Goal: Task Accomplishment & Management: Complete application form

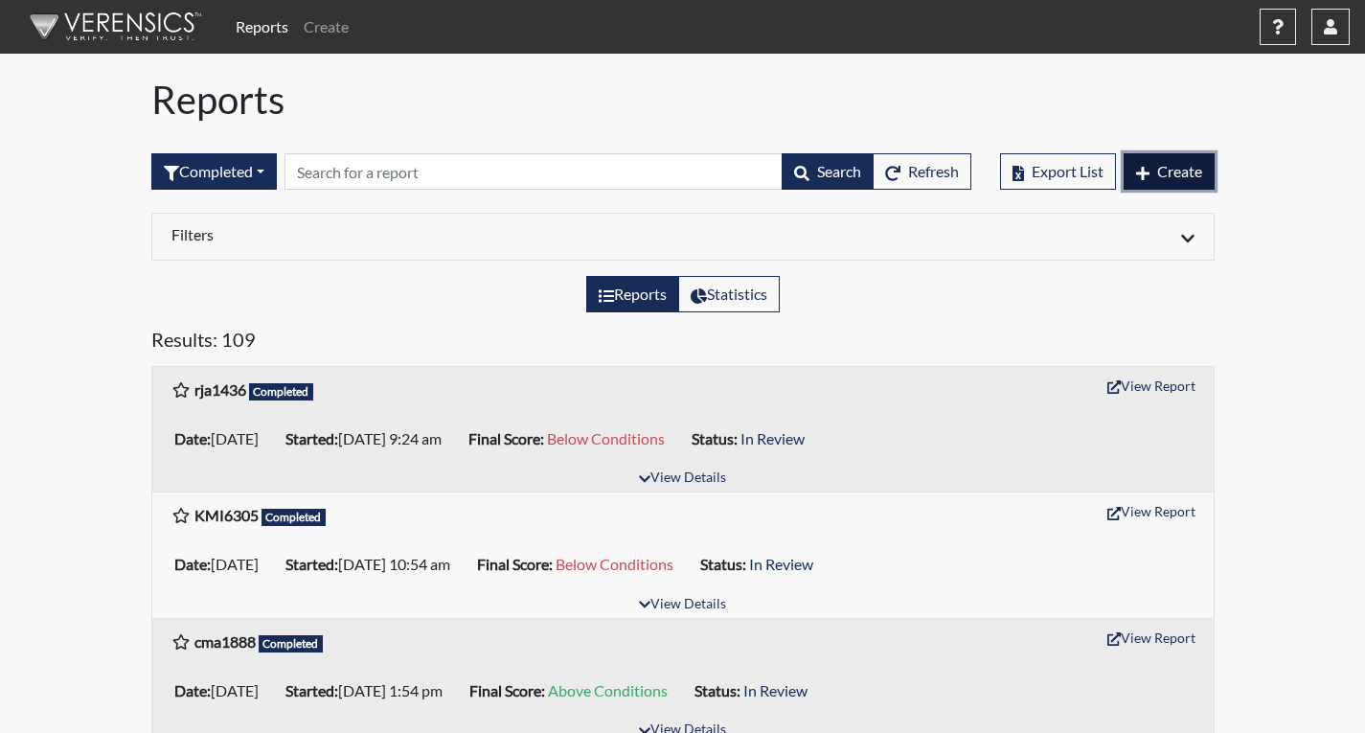
click at [1163, 166] on span "Create" at bounding box center [1180, 171] width 45 height 18
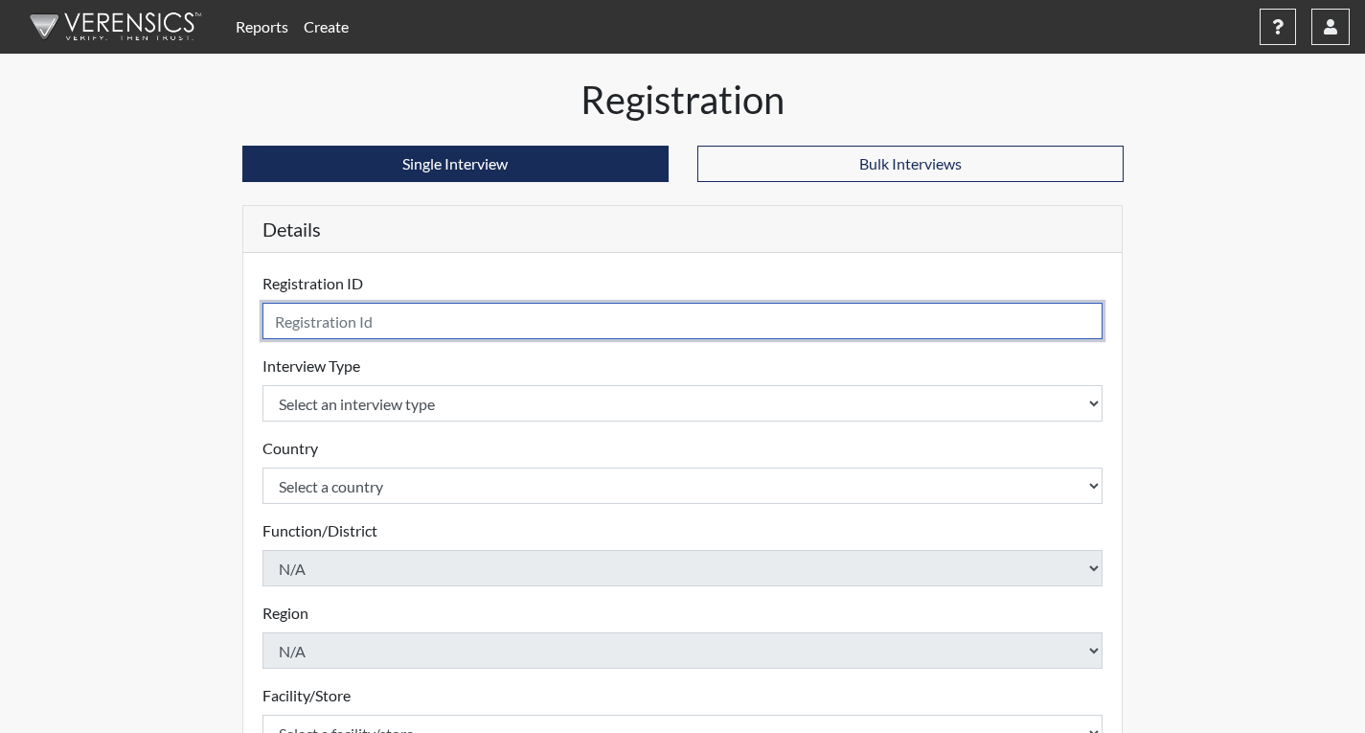
click at [418, 321] on input "text" at bounding box center [683, 321] width 841 height 36
click at [287, 325] on input "wc9877" at bounding box center [683, 321] width 841 height 36
type input "wxc9877"
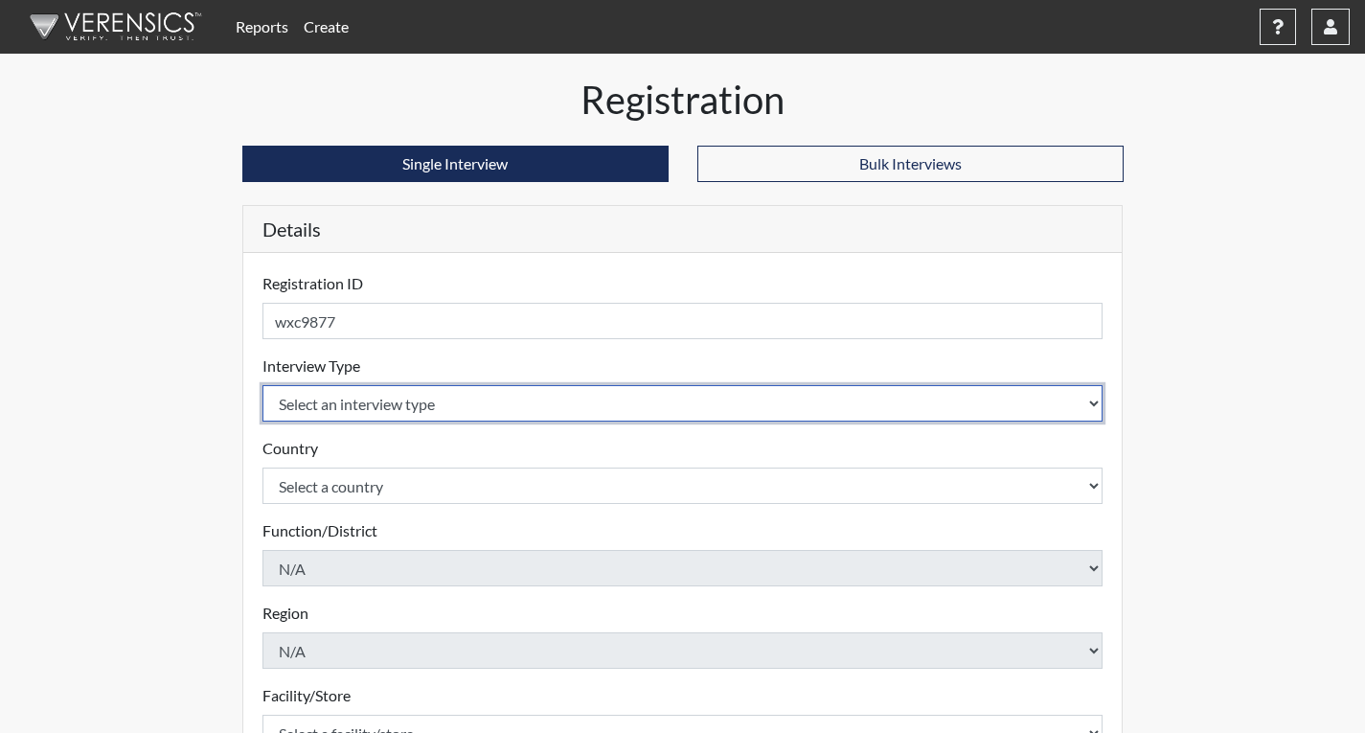
click at [358, 401] on select "Select an interview type Corrections Pre-Employment" at bounding box center [683, 403] width 841 height 36
select select "ff733e93-e1bf-11ea-9c9f-0eff0cf7eb8f"
click at [263, 385] on select "Select an interview type Corrections Pre-Employment" at bounding box center [683, 403] width 841 height 36
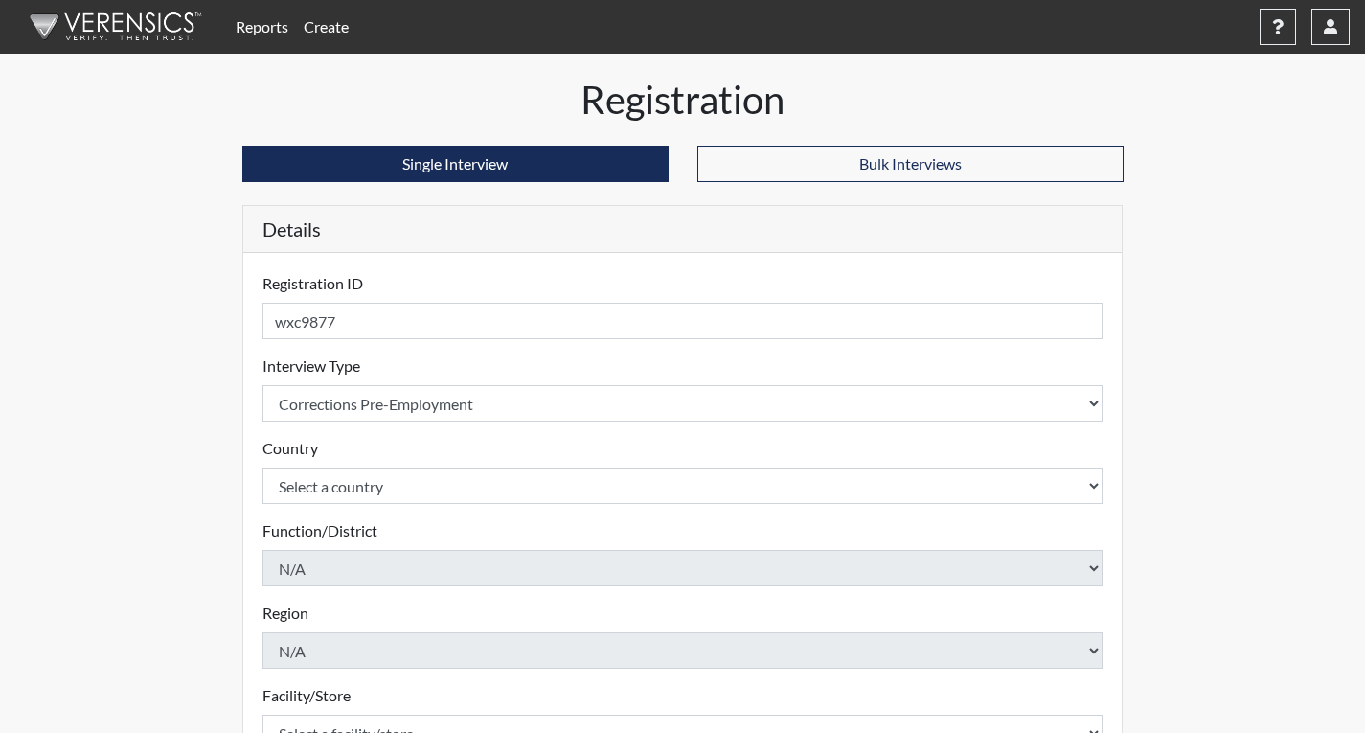
click at [364, 509] on form "Registration ID wxc9877 Please provide a registration ID. Interview Type Select…" at bounding box center [683, 615] width 841 height 687
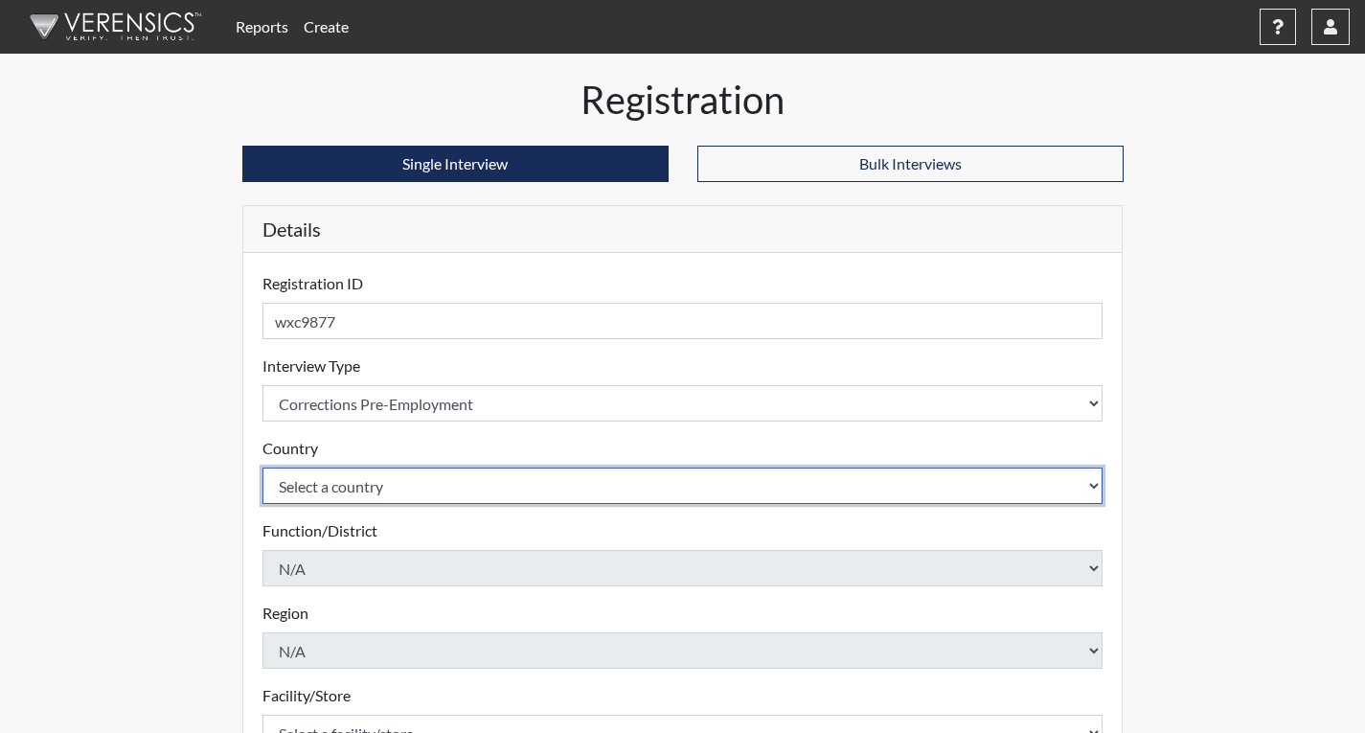
click at [372, 491] on select "Select a country [GEOGRAPHIC_DATA] [GEOGRAPHIC_DATA]" at bounding box center [683, 486] width 841 height 36
select select "united-states-of-[GEOGRAPHIC_DATA]"
click at [263, 468] on select "Select a country [GEOGRAPHIC_DATA] [GEOGRAPHIC_DATA]" at bounding box center [683, 486] width 841 height 36
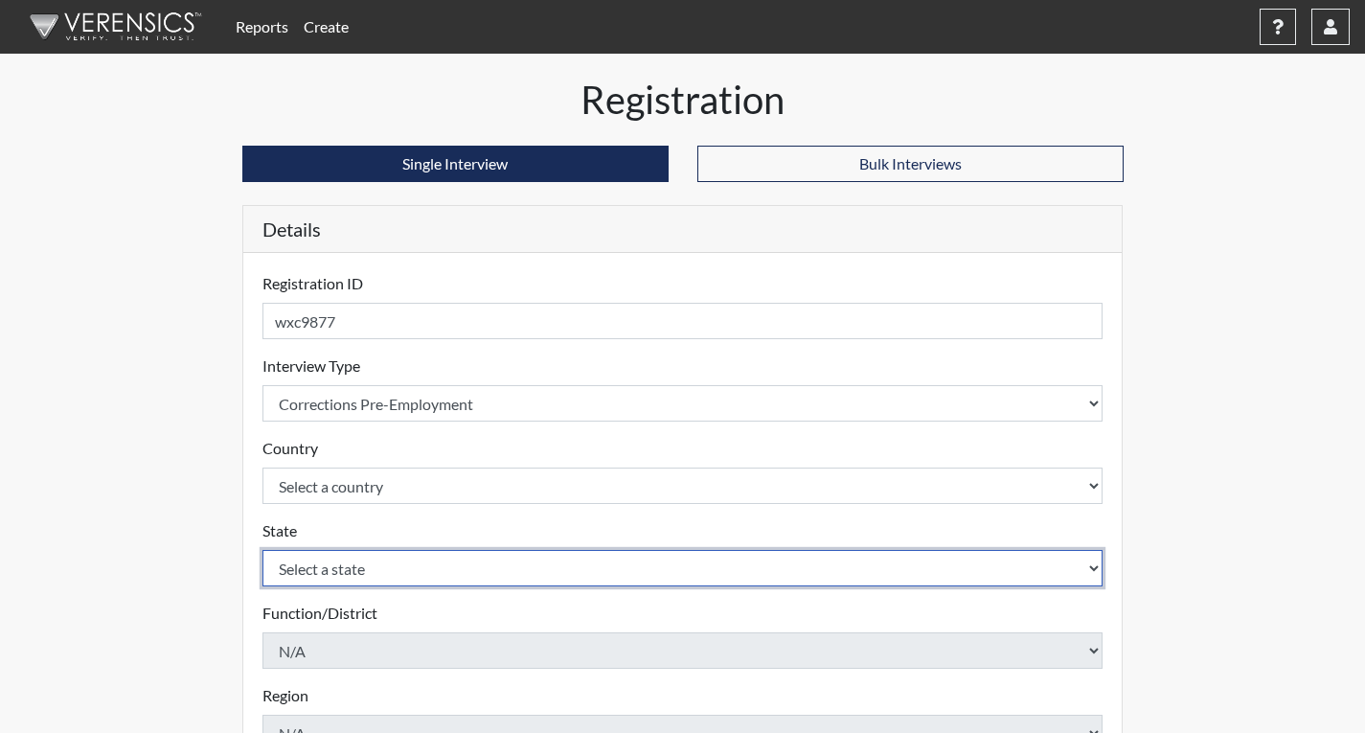
click at [380, 575] on select "Select a state [US_STATE] [US_STATE] [US_STATE] [US_STATE] [US_STATE] [US_STATE…" at bounding box center [683, 568] width 841 height 36
select select "GA"
click at [263, 550] on select "Select a state [US_STATE] [US_STATE] [US_STATE] [US_STATE] [US_STATE] [US_STATE…" at bounding box center [683, 568] width 841 height 36
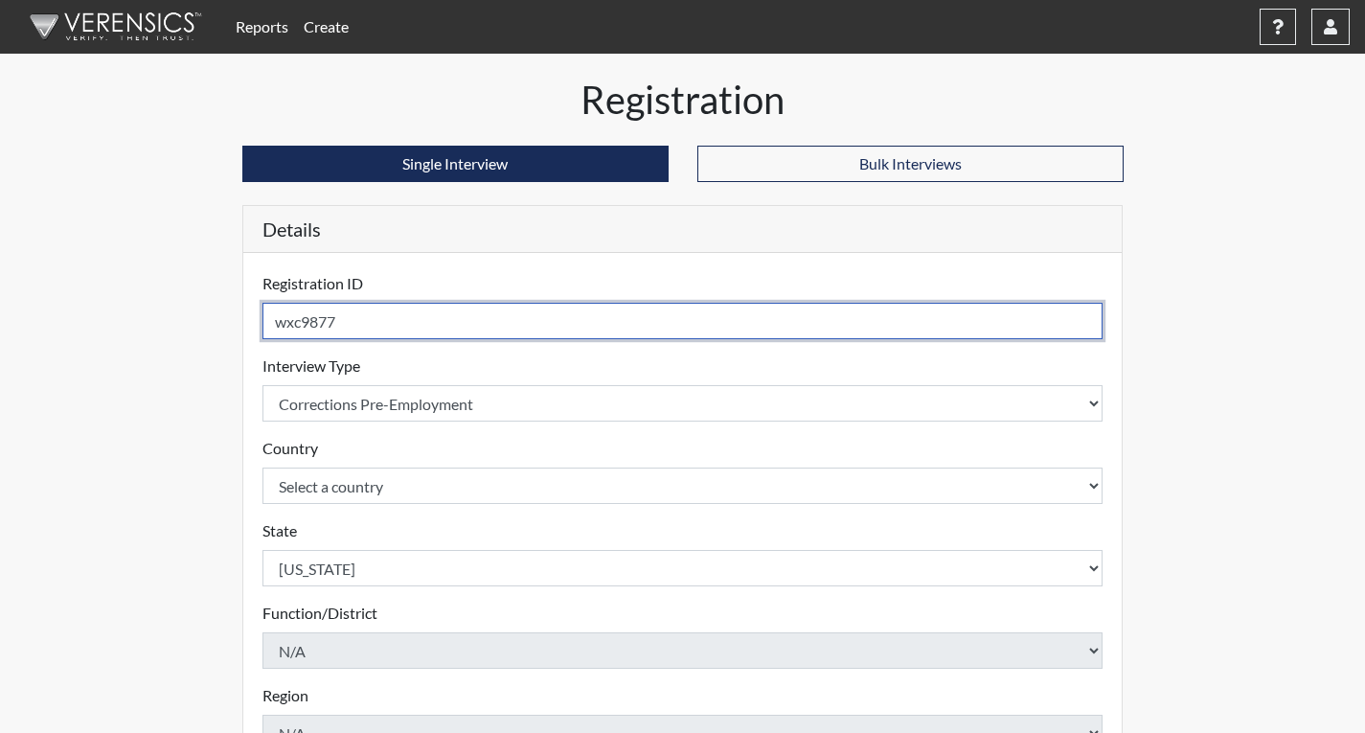
click at [294, 324] on input "wxc9877" at bounding box center [683, 321] width 841 height 36
click at [292, 321] on input "wc9877" at bounding box center [683, 321] width 841 height 36
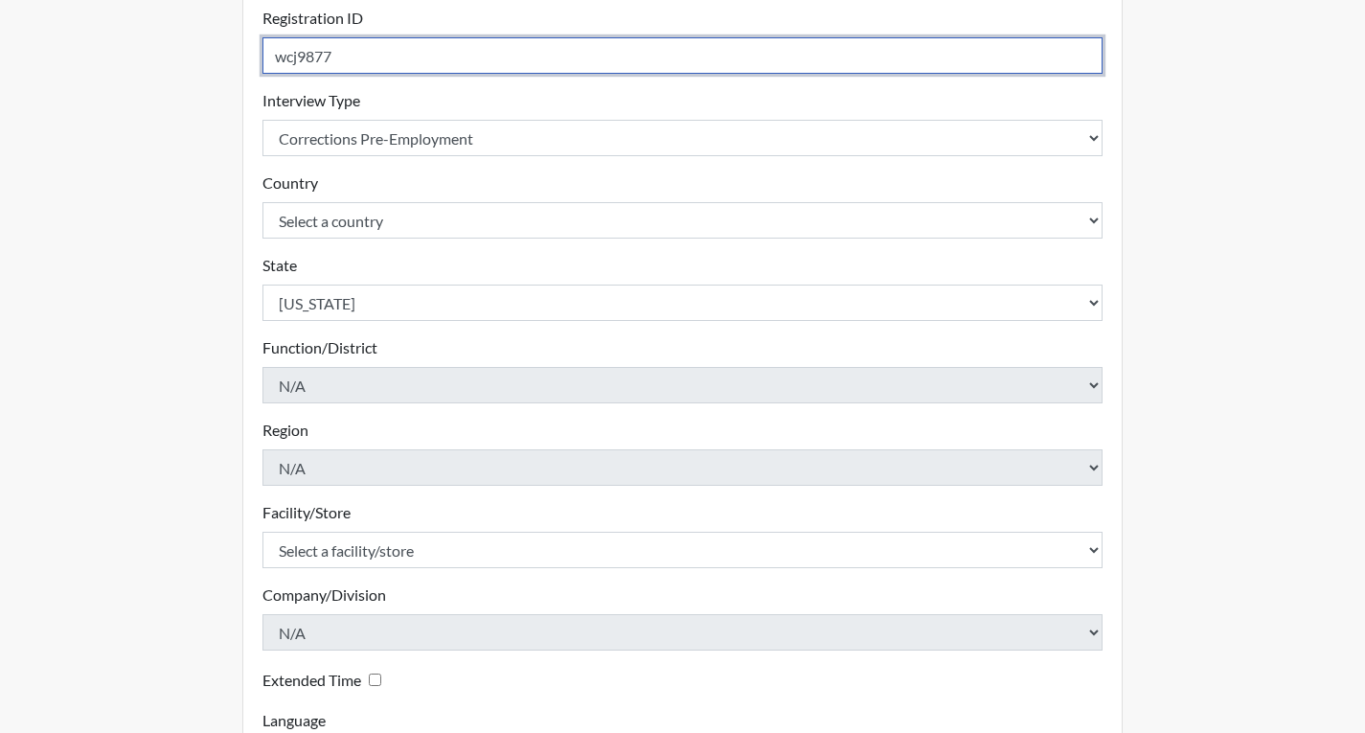
scroll to position [287, 0]
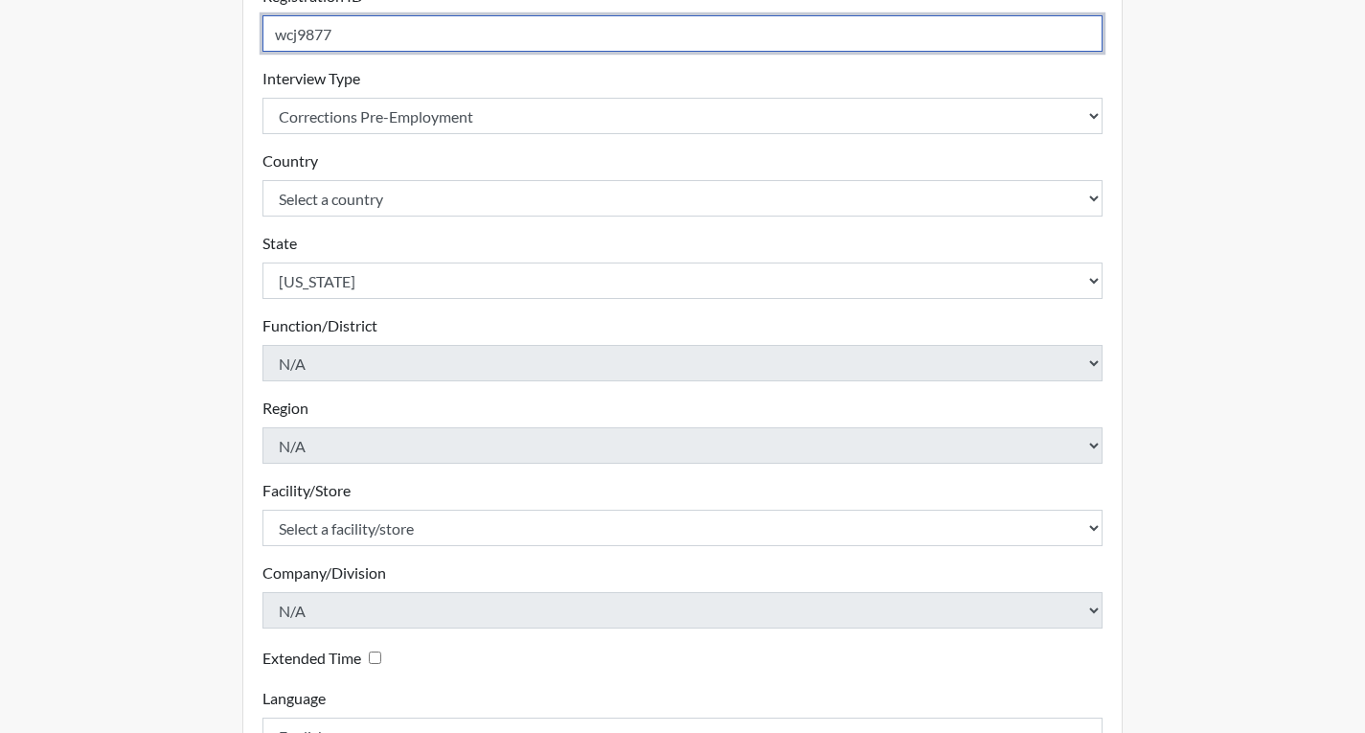
type input "wcj9877"
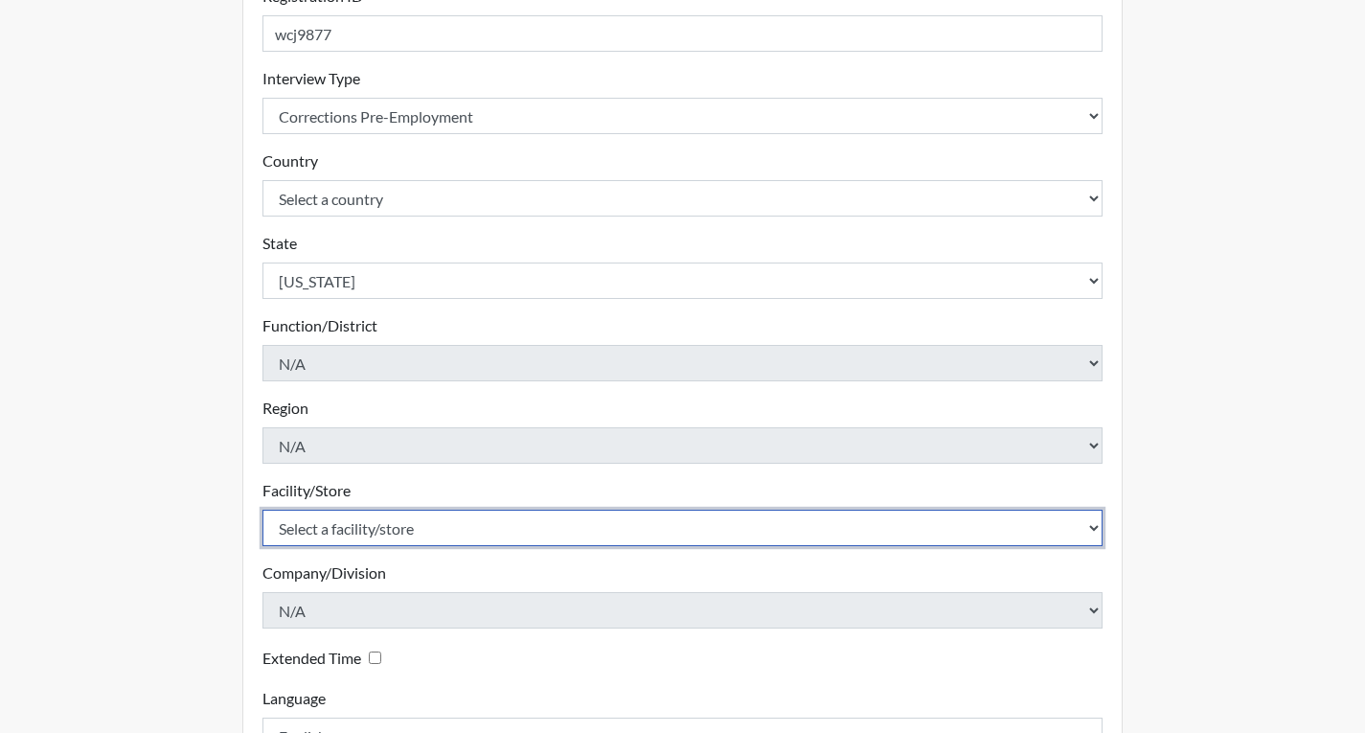
click at [384, 522] on select "Select a facility/store Coastal SP" at bounding box center [683, 528] width 841 height 36
select select "1ca32380-6dc3-48c7-adf5-9eb7d7284c70"
click at [263, 510] on select "Select a facility/store Coastal SP" at bounding box center [683, 528] width 841 height 36
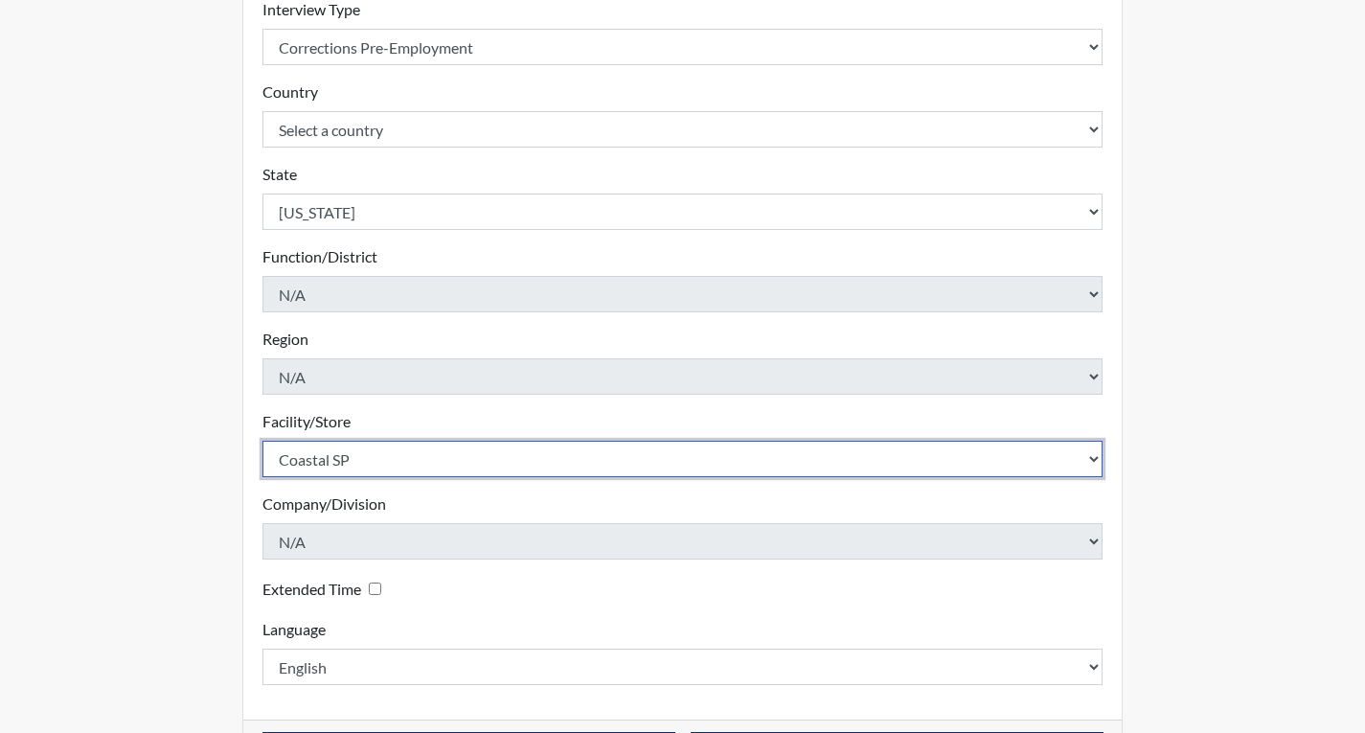
scroll to position [427, 0]
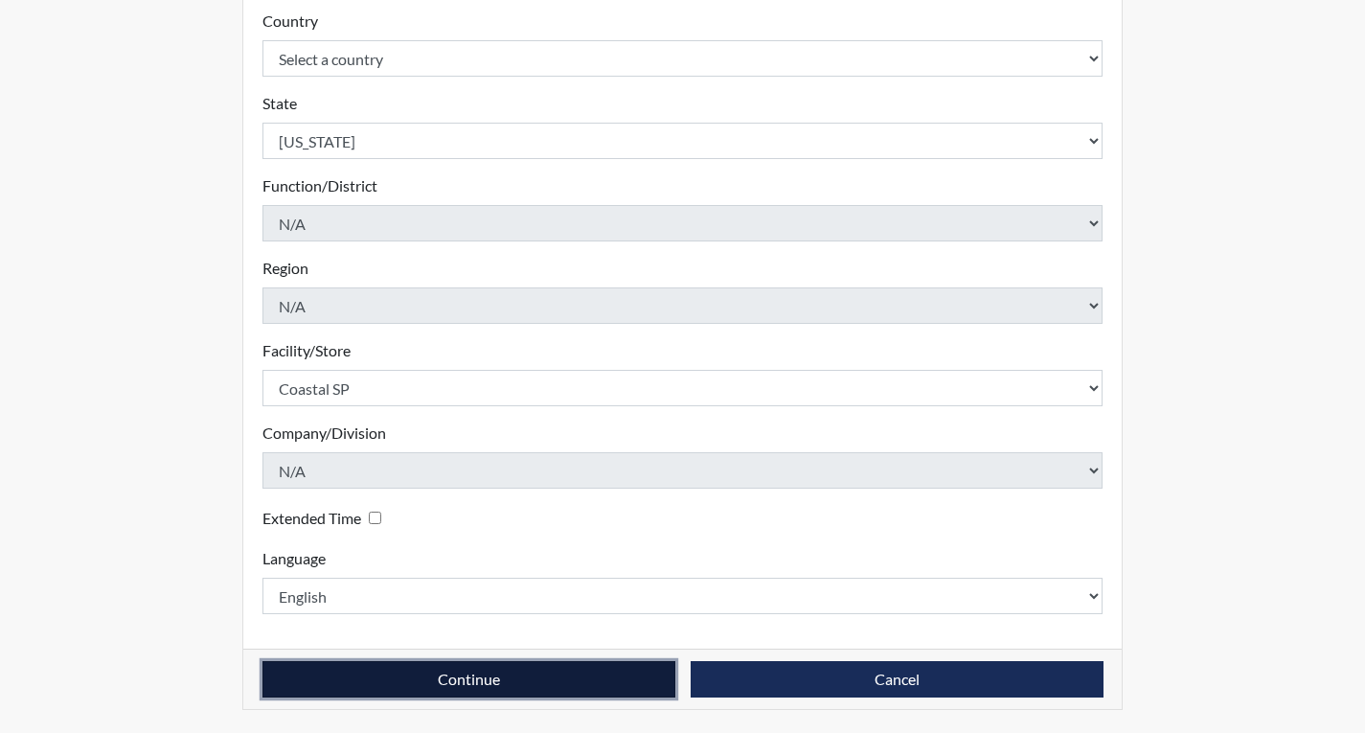
click at [504, 692] on button "Continue" at bounding box center [469, 679] width 413 height 36
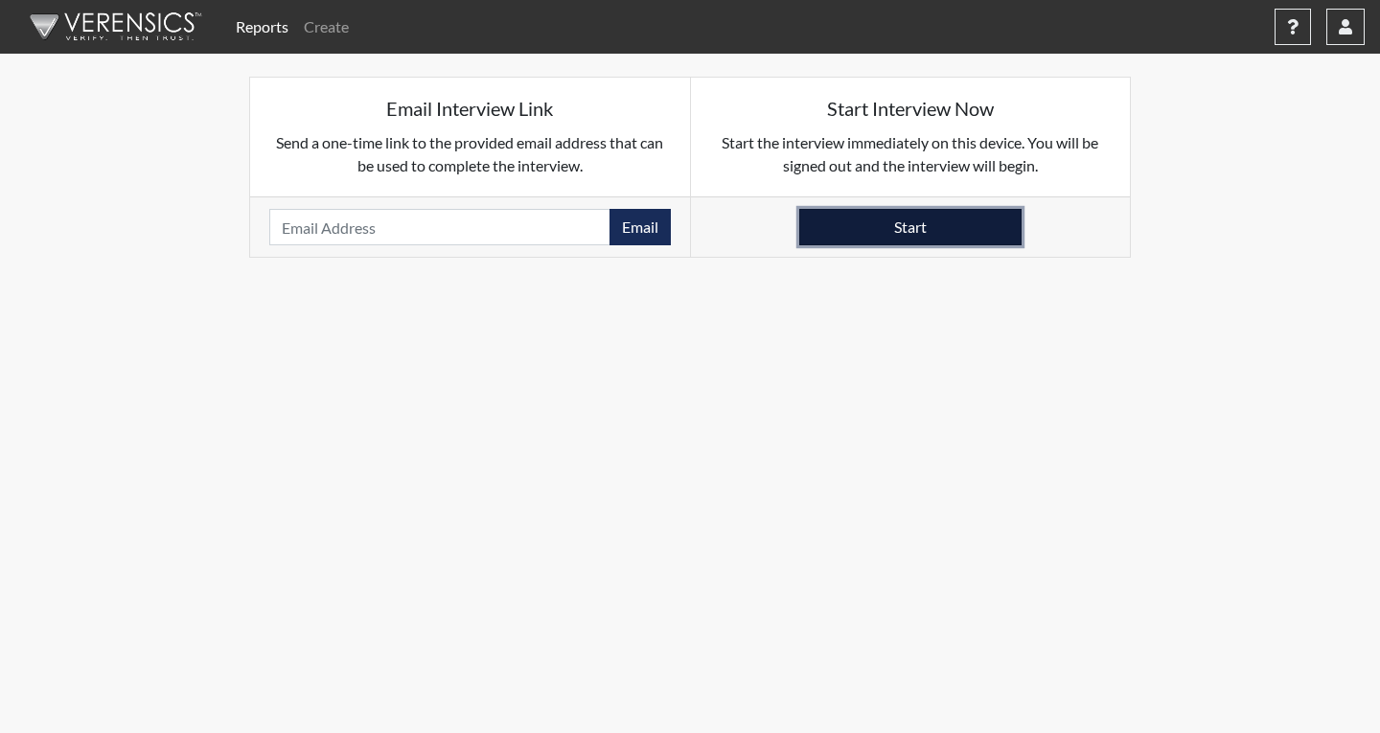
click at [933, 226] on button "Start" at bounding box center [910, 227] width 222 height 36
